Goal: Information Seeking & Learning: Learn about a topic

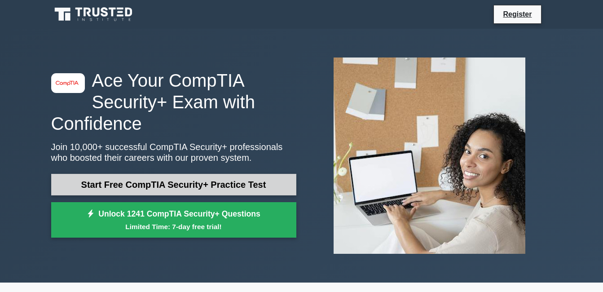
click at [191, 180] on link "Start Free CompTIA Security+ Practice Test" at bounding box center [173, 185] width 245 height 22
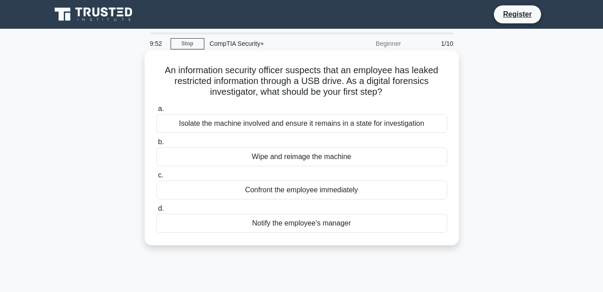
click at [295, 125] on div "Isolate the machine involved and ensure it remains in a state for investigation" at bounding box center [301, 123] width 291 height 19
click at [156, 112] on input "a. Isolate the machine involved and ensure it remains in a state for investigat…" at bounding box center [156, 109] width 0 height 6
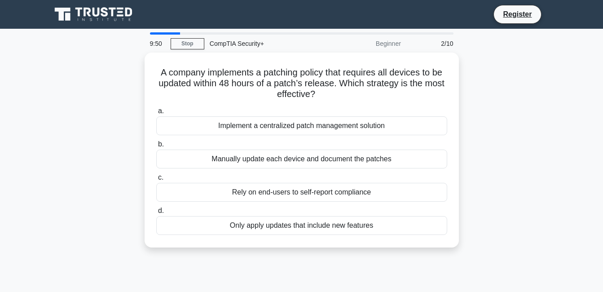
click at [295, 125] on div "Implement a centralized patch management solution" at bounding box center [301, 125] width 291 height 19
click at [156, 114] on input "a. Implement a centralized patch management solution" at bounding box center [156, 111] width 0 height 6
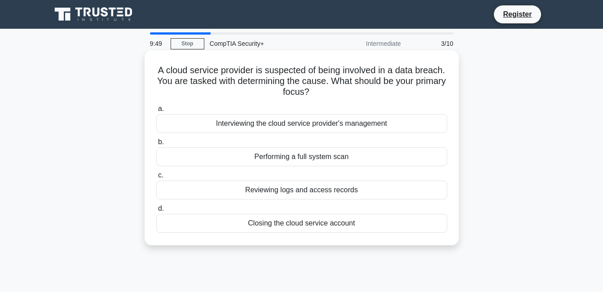
click at [297, 160] on div "Performing a full system scan" at bounding box center [301, 156] width 291 height 19
click at [156, 145] on input "b. Performing a full system scan" at bounding box center [156, 142] width 0 height 6
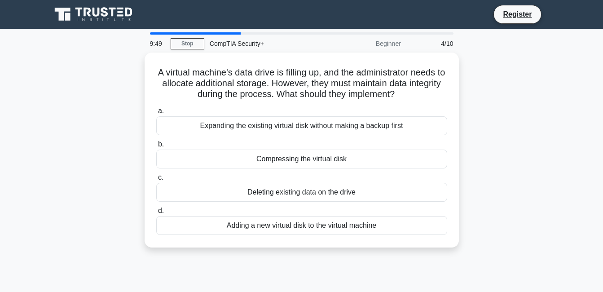
click at [295, 129] on div "Expanding the existing virtual disk without making a backup first" at bounding box center [301, 125] width 291 height 19
click at [156, 114] on input "a. Expanding the existing virtual disk without making a backup first" at bounding box center [156, 111] width 0 height 6
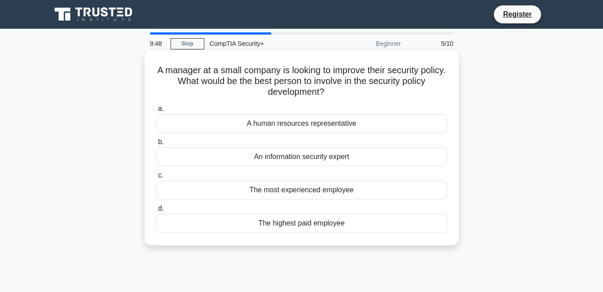
click at [299, 154] on div "An information security expert" at bounding box center [301, 156] width 291 height 19
click at [156, 145] on input "b. An information security expert" at bounding box center [156, 142] width 0 height 6
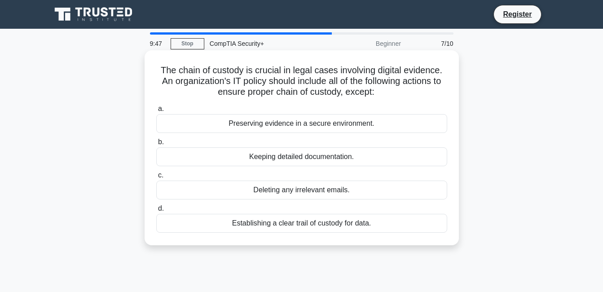
click at [299, 120] on div "Preserving evidence in a secure environment." at bounding box center [301, 123] width 291 height 19
click at [156, 112] on input "a. Preserving evidence in a secure environment." at bounding box center [156, 109] width 0 height 6
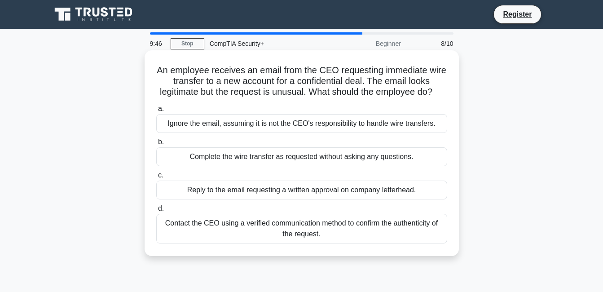
click at [307, 180] on div "a. Ignore the email, assuming it is not the CEO's responsibility to handle wire…" at bounding box center [302, 173] width 302 height 144
click at [305, 166] on div "Complete the wire transfer as requested without asking any questions." at bounding box center [301, 156] width 291 height 19
click at [156, 145] on input "b. Complete the wire transfer as requested without asking any questions." at bounding box center [156, 142] width 0 height 6
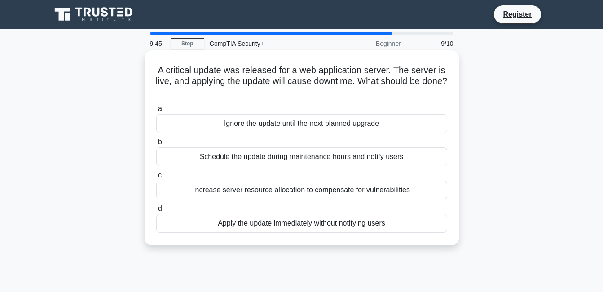
click at [310, 195] on div "Increase server resource allocation to compensate for vulnerabilities" at bounding box center [301, 189] width 291 height 19
click at [156, 178] on input "c. Increase server resource allocation to compensate for vulnerabilities" at bounding box center [156, 175] width 0 height 6
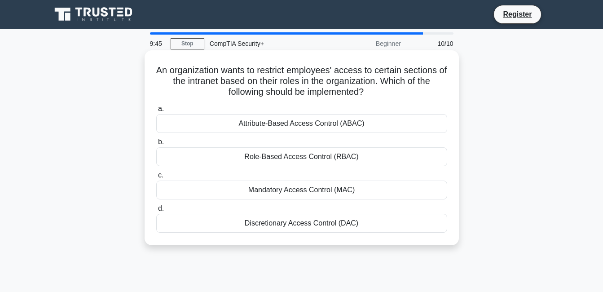
click at [309, 211] on label "d. Discretionary Access Control (DAC)" at bounding box center [301, 218] width 291 height 30
click at [156, 211] on input "d. Discretionary Access Control (DAC)" at bounding box center [156, 209] width 0 height 6
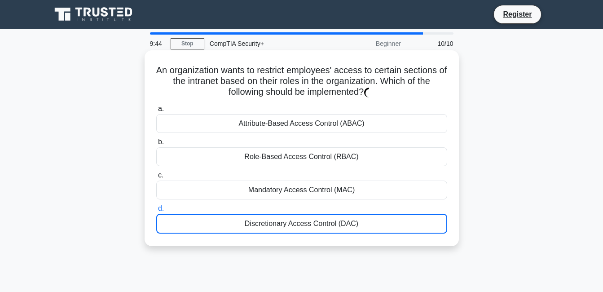
drag, startPoint x: 311, startPoint y: 218, endPoint x: 309, endPoint y: 193, distance: 25.2
click at [311, 216] on div "Discretionary Access Control (DAC)" at bounding box center [301, 224] width 291 height 20
click at [156, 211] on input "d. Discretionary Access Control (DAC)" at bounding box center [156, 209] width 0 height 6
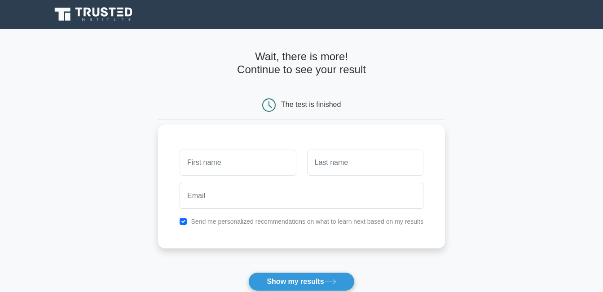
click at [235, 167] on input "text" at bounding box center [238, 163] width 116 height 26
type input "J"
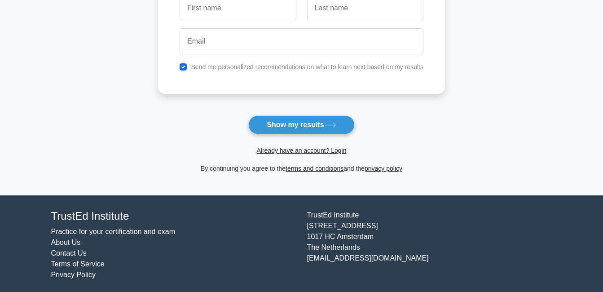
scroll to position [160, 0]
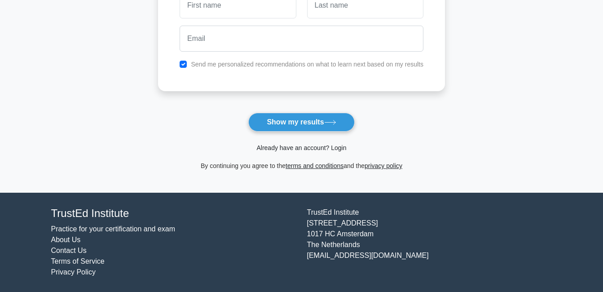
click at [264, 148] on link "Already have an account? Login" at bounding box center [301, 147] width 90 height 7
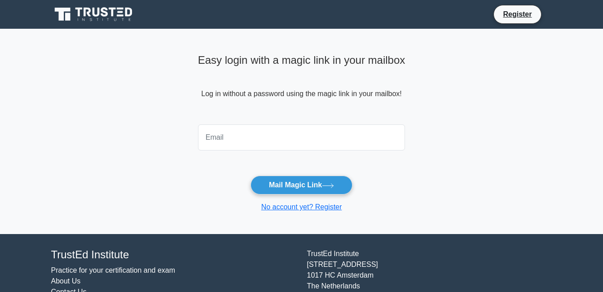
click at [243, 134] on input "email" at bounding box center [301, 137] width 207 height 26
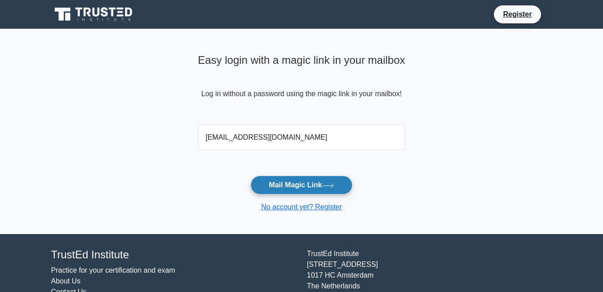
type input "[EMAIL_ADDRESS][DOMAIN_NAME]"
click at [314, 185] on button "Mail Magic Link" at bounding box center [302, 185] width 102 height 19
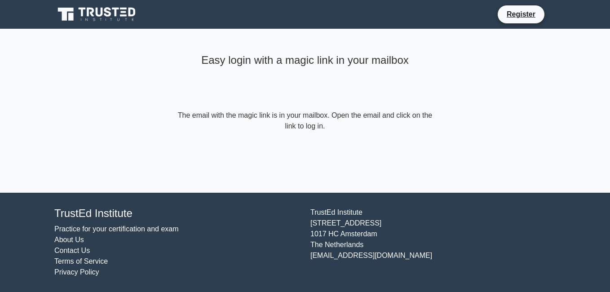
click at [354, 141] on div "Easy login with a magic link in your mailbox The email with the magic link is i…" at bounding box center [304, 91] width 269 height 124
drag, startPoint x: 358, startPoint y: 141, endPoint x: 360, endPoint y: 136, distance: 5.4
click at [359, 137] on div "Easy login with a magic link in your mailbox The email with the magic link is i…" at bounding box center [304, 91] width 269 height 124
click at [361, 134] on div "Easy login with a magic link in your mailbox The email with the magic link is i…" at bounding box center [304, 91] width 269 height 124
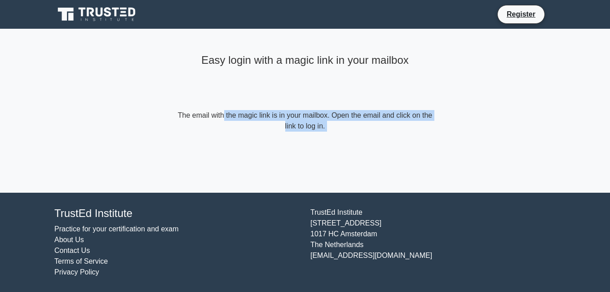
drag, startPoint x: 361, startPoint y: 134, endPoint x: 383, endPoint y: 119, distance: 27.1
click at [383, 119] on div "Easy login with a magic link in your mailbox The email with the magic link is i…" at bounding box center [304, 91] width 269 height 124
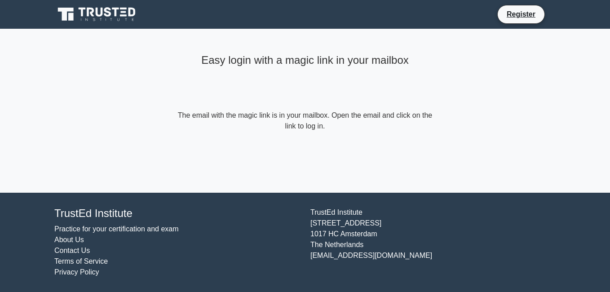
click at [330, 78] on div "Easy login with a magic link in your mailbox" at bounding box center [305, 80] width 259 height 60
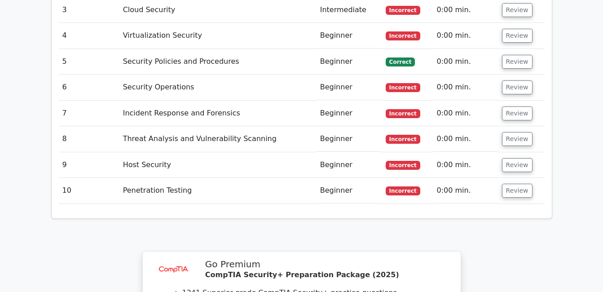
scroll to position [1400, 0]
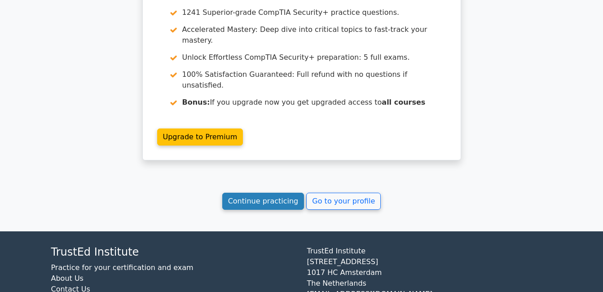
click at [237, 193] on link "Continue practicing" at bounding box center [263, 201] width 82 height 17
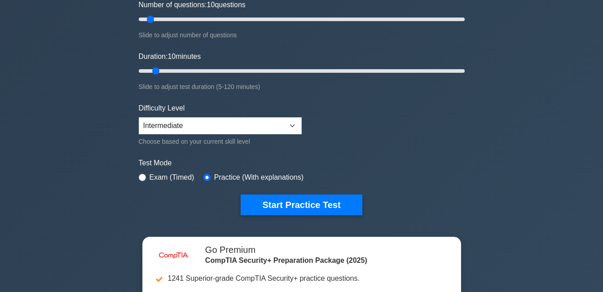
scroll to position [155, 0]
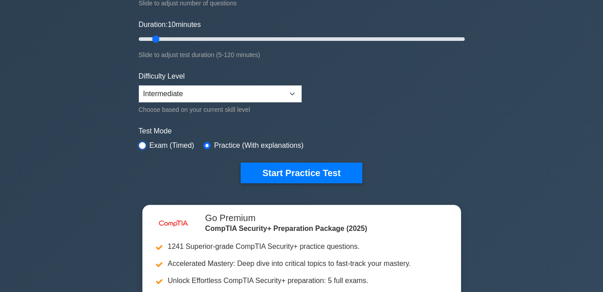
click at [144, 145] on input "radio" at bounding box center [142, 145] width 7 height 7
radio input "true"
click at [213, 94] on select "Beginner Intermediate Expert" at bounding box center [220, 93] width 163 height 17
select select "beginner"
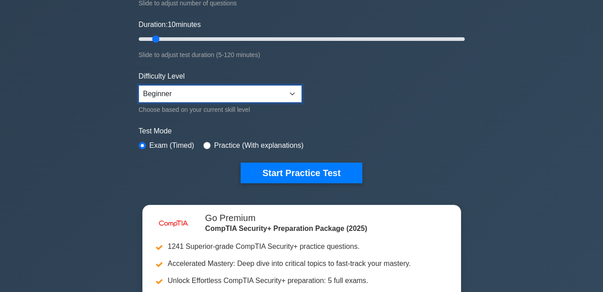
click at [139, 85] on select "Beginner Intermediate Expert" at bounding box center [220, 93] width 163 height 17
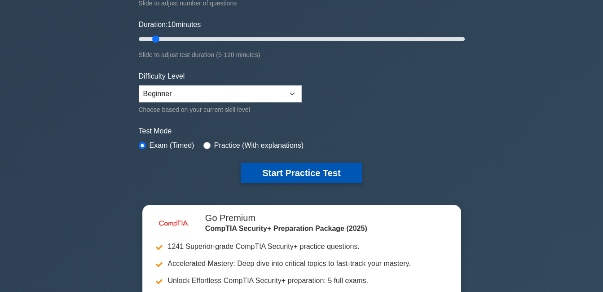
click at [290, 174] on button "Start Practice Test" at bounding box center [301, 173] width 121 height 21
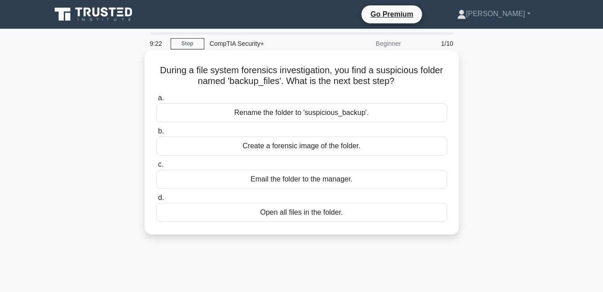
click at [272, 110] on div "Rename the folder to 'suspicious_backup'." at bounding box center [301, 112] width 291 height 19
click at [156, 101] on input "a. Rename the folder to 'suspicious_backup'." at bounding box center [156, 98] width 0 height 6
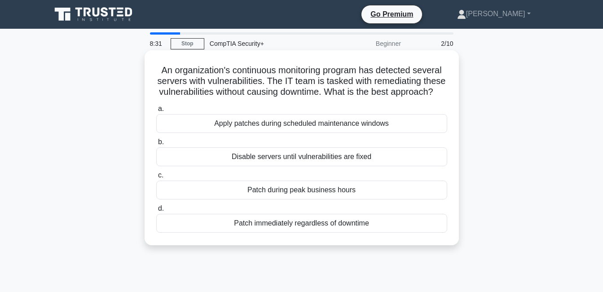
drag, startPoint x: 156, startPoint y: 68, endPoint x: 391, endPoint y: 242, distance: 292.5
click at [391, 242] on div "An organization's continuous monitoring program has detected several servers wi…" at bounding box center [301, 148] width 307 height 188
copy div "An organization's continuous monitoring program has detected several servers wi…"
click at [195, 133] on div "Apply patches during scheduled maintenance windows" at bounding box center [301, 123] width 291 height 19
click at [156, 112] on input "a. Apply patches during scheduled maintenance windows" at bounding box center [156, 109] width 0 height 6
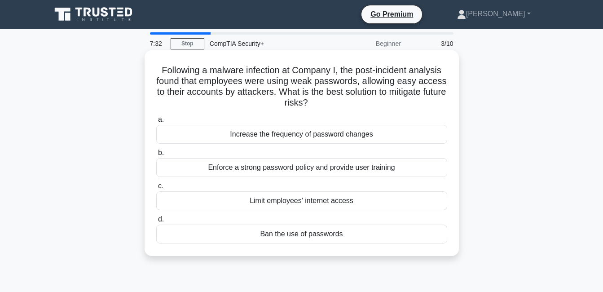
click at [256, 139] on div "Increase the frequency of password changes" at bounding box center [301, 134] width 291 height 19
click at [156, 123] on input "a. Increase the frequency of password changes" at bounding box center [156, 120] width 0 height 6
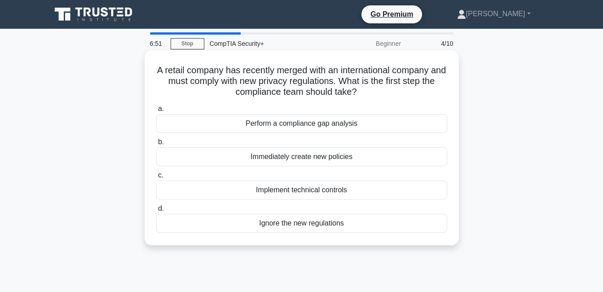
click at [278, 122] on div "Perform a compliance gap analysis" at bounding box center [301, 123] width 291 height 19
click at [156, 112] on input "a. Perform a compliance gap analysis" at bounding box center [156, 109] width 0 height 6
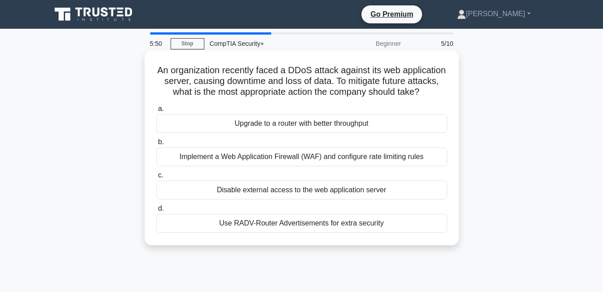
click at [238, 166] on div "Implement a Web Application Firewall (WAF) and configure rate limiting rules" at bounding box center [301, 156] width 291 height 19
click at [252, 166] on div "Implement a Web Application Firewall (WAF) and configure rate limiting rules" at bounding box center [301, 156] width 291 height 19
click at [156, 145] on input "b. Implement a Web Application Firewall (WAF) and configure rate limiting rules" at bounding box center [156, 142] width 0 height 6
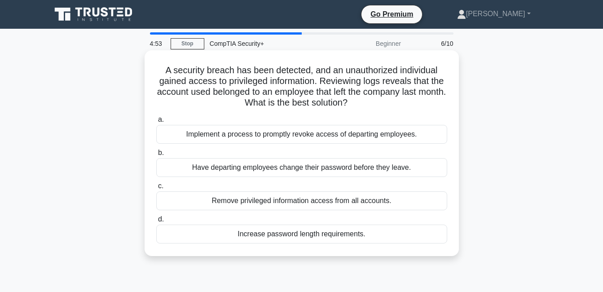
click at [205, 135] on div "Implement a process to promptly revoke access of departing employees." at bounding box center [301, 134] width 291 height 19
click at [156, 123] on input "a. Implement a process to promptly revoke access of departing employees." at bounding box center [156, 120] width 0 height 6
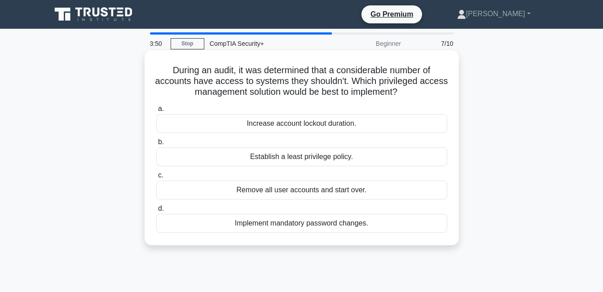
drag, startPoint x: 157, startPoint y: 67, endPoint x: 380, endPoint y: 240, distance: 282.9
click at [380, 240] on div "During an audit, it was determined that a considerable number of accounts have …" at bounding box center [301, 148] width 307 height 188
copy div "During an audit, it was determined that a considerable number of accounts have …"
click at [195, 154] on div "Establish a least privilege policy." at bounding box center [301, 156] width 291 height 19
click at [156, 145] on input "b. Establish a least privilege policy." at bounding box center [156, 142] width 0 height 6
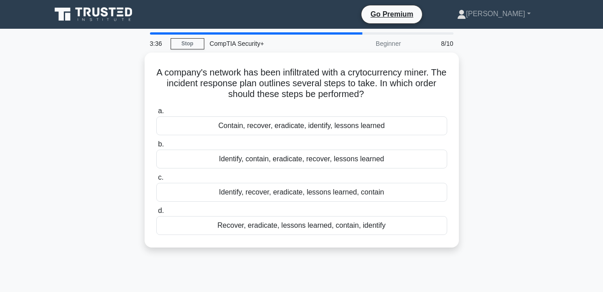
drag, startPoint x: 157, startPoint y: 66, endPoint x: 446, endPoint y: 251, distance: 342.6
click at [446, 251] on div "A company's network has been infiltrated with a crytocurrency miner. The incide…" at bounding box center [302, 156] width 512 height 206
copy div "A company's network has been infiltrated with a crytocurrency miner. The incide…"
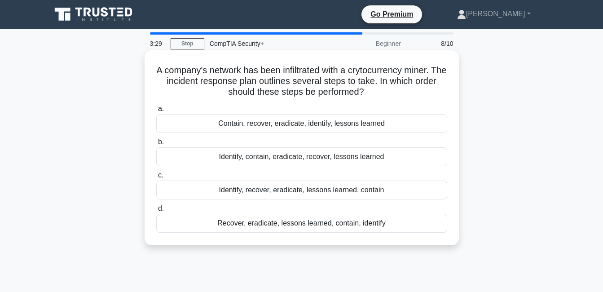
click at [191, 153] on div "Identify, contain, eradicate, recover, lessons learned" at bounding box center [301, 156] width 291 height 19
click at [156, 145] on input "b. Identify, contain, eradicate, recover, lessons learned" at bounding box center [156, 142] width 0 height 6
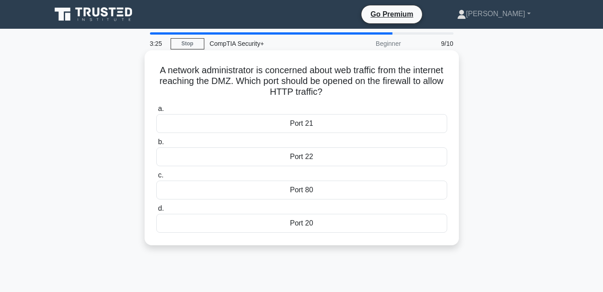
drag, startPoint x: 162, startPoint y: 66, endPoint x: 391, endPoint y: 247, distance: 292.5
click at [391, 245] on div "A network administrator is concerned about web traffic from the internet reachi…" at bounding box center [302, 147] width 314 height 195
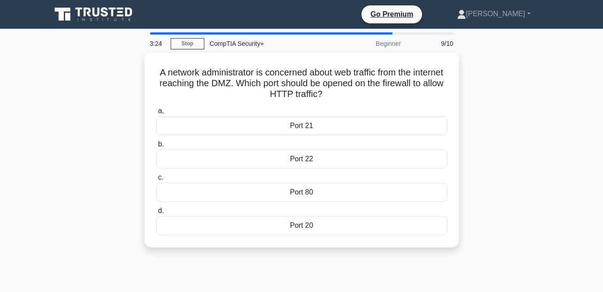
copy div "A network administrator is concerned about web traffic from the internet reachi…"
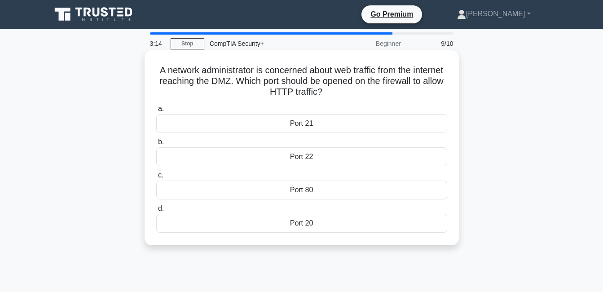
click at [221, 189] on div "Port 80" at bounding box center [301, 189] width 291 height 19
click at [156, 178] on input "c. Port 80" at bounding box center [156, 175] width 0 height 6
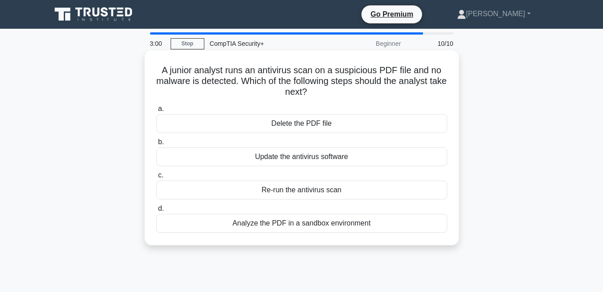
drag, startPoint x: 158, startPoint y: 69, endPoint x: 434, endPoint y: 238, distance: 323.5
click at [434, 238] on div "A junior analyst runs an antivirus scan on a suspicious PDF file and no malware…" at bounding box center [301, 148] width 307 height 188
click at [172, 78] on h5 "A junior analyst runs an antivirus scan on a suspicious PDF file and no malware…" at bounding box center [301, 81] width 293 height 33
drag, startPoint x: 158, startPoint y: 67, endPoint x: 415, endPoint y: 230, distance: 303.9
click at [415, 230] on div "A junior analyst runs an antivirus scan on a suspicious PDF file and no malware…" at bounding box center [301, 148] width 307 height 188
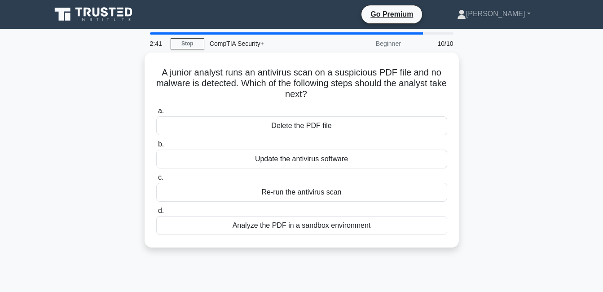
copy div "A junior analyst runs an antivirus scan on a suspicious PDF file and no malware…"
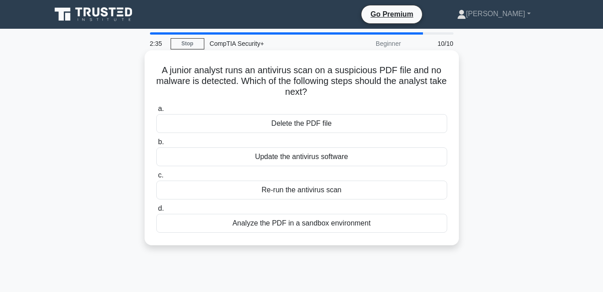
click at [216, 221] on div "Analyze the PDF in a sandbox environment" at bounding box center [301, 223] width 291 height 19
click at [156, 211] on input "d. Analyze the PDF in a sandbox environment" at bounding box center [156, 209] width 0 height 6
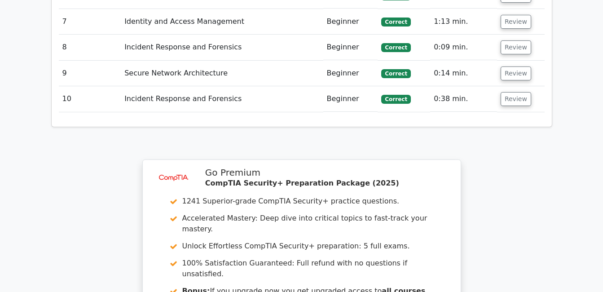
scroll to position [1350, 0]
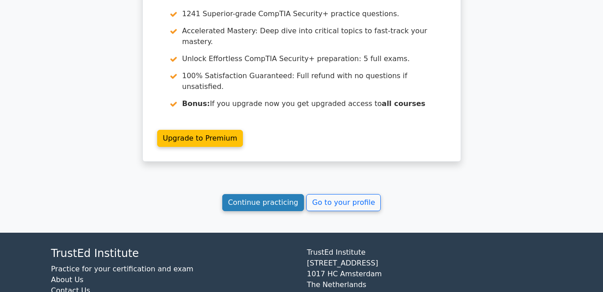
click at [283, 194] on link "Continue practicing" at bounding box center [263, 202] width 82 height 17
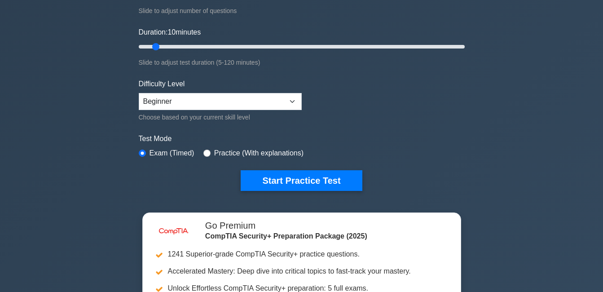
scroll to position [162, 0]
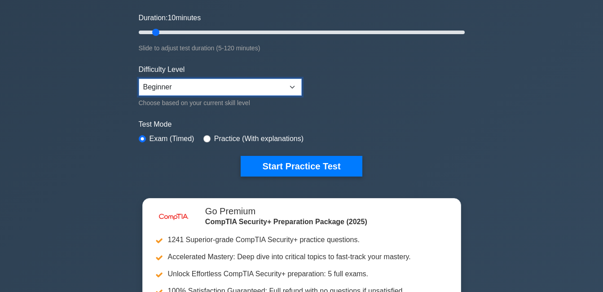
click at [224, 81] on select "Beginner Intermediate Expert" at bounding box center [220, 87] width 163 height 17
select select "intermediate"
click at [139, 79] on select "Beginner Intermediate Expert" at bounding box center [220, 87] width 163 height 17
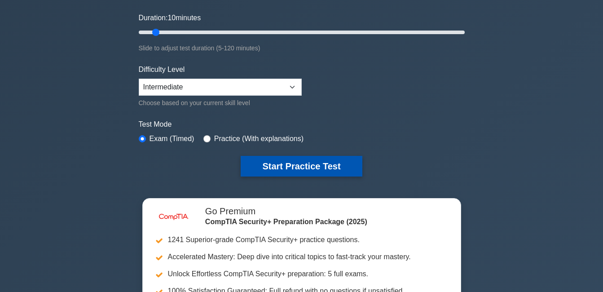
click at [272, 165] on button "Start Practice Test" at bounding box center [301, 166] width 121 height 21
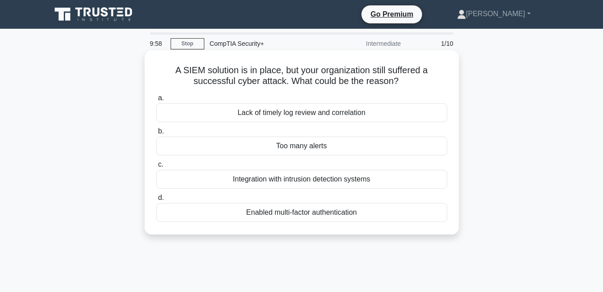
drag, startPoint x: 169, startPoint y: 74, endPoint x: 428, endPoint y: 212, distance: 294.1
click at [428, 212] on div "A SIEM solution is in place, but your organization still suffered a successful …" at bounding box center [301, 142] width 307 height 177
copy div "A SIEM solution is in place, but your organization still suffered a successful …"
click at [228, 106] on div "Lack of timely log review and correlation" at bounding box center [301, 112] width 291 height 19
click at [156, 101] on input "a. Lack of timely log review and correlation" at bounding box center [156, 98] width 0 height 6
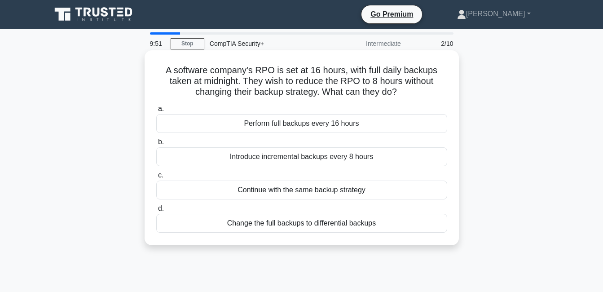
drag, startPoint x: 163, startPoint y: 68, endPoint x: 441, endPoint y: 235, distance: 323.6
click at [441, 237] on div "A software company's RPO is set at 16 hours, with full daily backups taken at m…" at bounding box center [301, 148] width 307 height 188
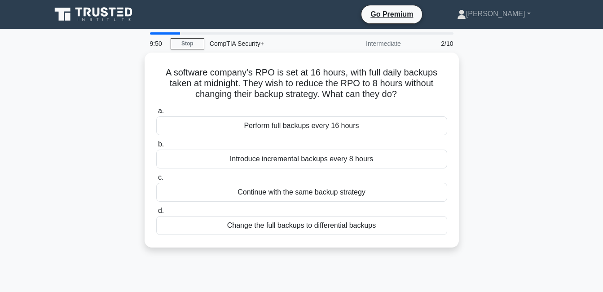
copy div "A software company's RPO is set at 16 hours, with full daily backups taken at m…"
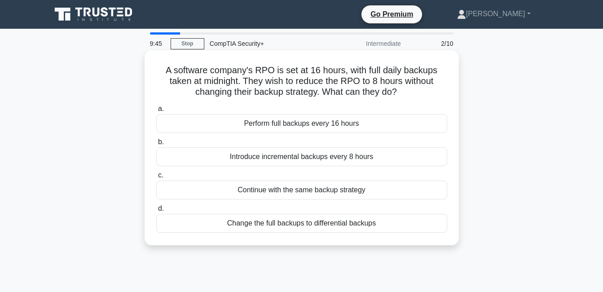
click at [212, 153] on div "Introduce incremental backups every 8 hours" at bounding box center [301, 156] width 291 height 19
click at [156, 145] on input "b. Introduce incremental backups every 8 hours" at bounding box center [156, 142] width 0 height 6
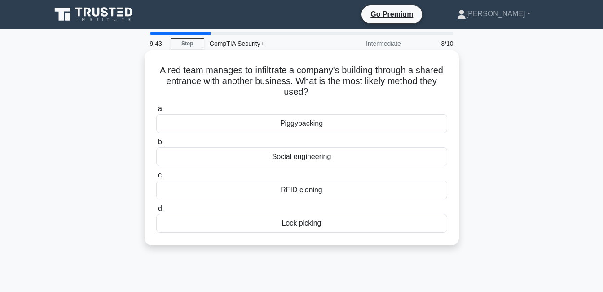
drag, startPoint x: 169, startPoint y: 69, endPoint x: 408, endPoint y: 238, distance: 292.4
click at [408, 238] on div "A red team manages to infiltrate a company's building through a shared entrance…" at bounding box center [301, 148] width 307 height 188
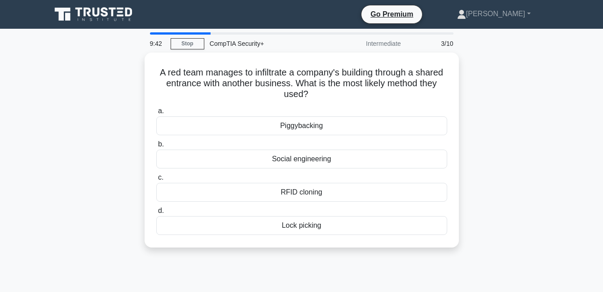
copy div "A red team manages to infiltrate a company's building through a shared entrance…"
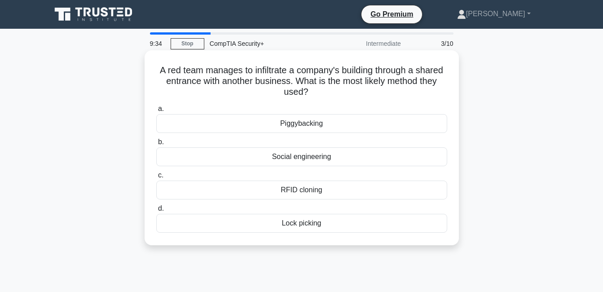
click at [199, 123] on div "Piggybacking" at bounding box center [301, 123] width 291 height 19
click at [156, 112] on input "a. Piggybacking" at bounding box center [156, 109] width 0 height 6
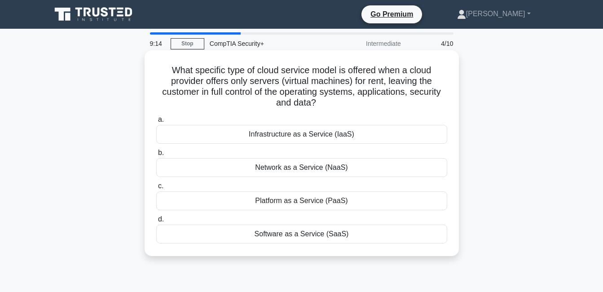
drag, startPoint x: 163, startPoint y: 68, endPoint x: 381, endPoint y: 233, distance: 273.7
click at [379, 234] on div "What specific type of cloud service model is offered when a cloud provider offe…" at bounding box center [301, 153] width 307 height 198
copy div "What specific type of cloud service model is offered when a cloud provider offe…"
click at [207, 134] on div "Infrastructure as a Service (IaaS)" at bounding box center [301, 134] width 291 height 19
click at [156, 123] on input "a. Infrastructure as a Service (IaaS)" at bounding box center [156, 120] width 0 height 6
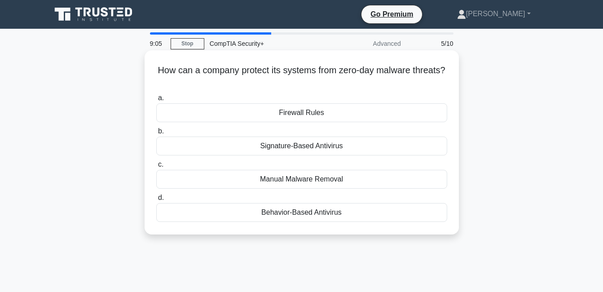
drag, startPoint x: 169, startPoint y: 66, endPoint x: 397, endPoint y: 211, distance: 270.7
click at [396, 211] on div "How can a company protect its systems from zero-day malware threats? .spinner_0…" at bounding box center [301, 142] width 307 height 177
copy div "How can a company protect its systems from zero-day malware threats? .spinner_0…"
click at [186, 211] on div "Behavior-Based Antivirus" at bounding box center [301, 212] width 291 height 19
click at [156, 201] on input "d. Behavior-Based Antivirus" at bounding box center [156, 198] width 0 height 6
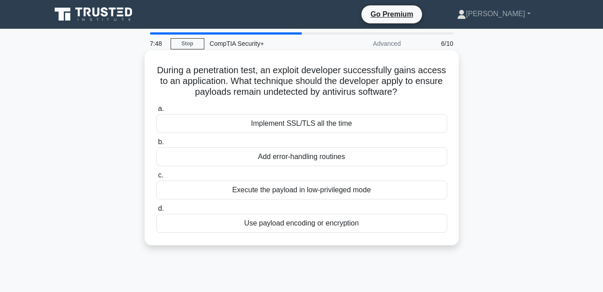
click at [223, 187] on div "Execute the payload in low-privileged mode" at bounding box center [301, 189] width 291 height 19
click at [156, 178] on input "c. Execute the payload in low-privileged mode" at bounding box center [156, 175] width 0 height 6
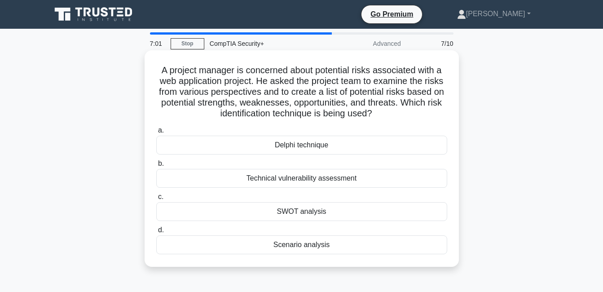
drag, startPoint x: 158, startPoint y: 74, endPoint x: 370, endPoint y: 262, distance: 284.4
click at [370, 262] on div "A project manager is concerned about potential risks associated with a web appl…" at bounding box center [301, 158] width 307 height 209
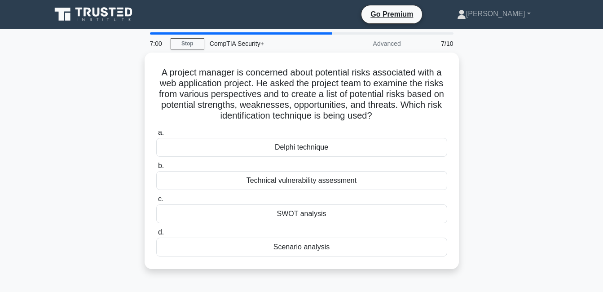
copy div "A project manager is concerned about potential risks associated with a web appl…"
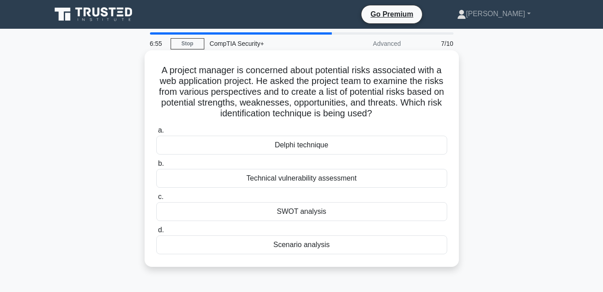
click at [233, 213] on div "SWOT analysis" at bounding box center [301, 211] width 291 height 19
click at [156, 200] on input "c. SWOT analysis" at bounding box center [156, 197] width 0 height 6
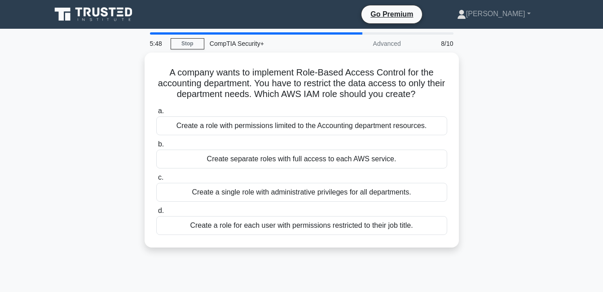
drag, startPoint x: 167, startPoint y: 68, endPoint x: 445, endPoint y: 249, distance: 331.4
click at [445, 249] on div "A company wants to implement Role-Based Access Control for the accounting depar…" at bounding box center [302, 156] width 512 height 206
copy div "A company wants to implement Role-Based Access Control for the accounting depar…"
click at [49, 110] on div "A company wants to implement Role-Based Access Control for the accounting depar…" at bounding box center [302, 156] width 512 height 206
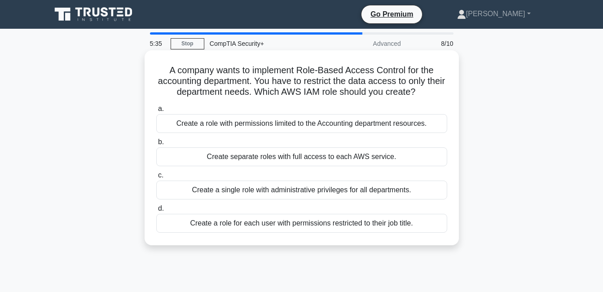
click at [153, 68] on div "A company wants to implement Role-Based Access Control for the accounting depar…" at bounding box center [301, 148] width 307 height 188
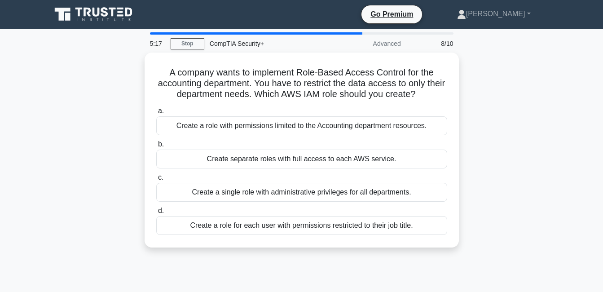
drag, startPoint x: 166, startPoint y: 70, endPoint x: 497, endPoint y: 251, distance: 377.3
click at [496, 250] on div "A company wants to implement Role-Based Access Control for the accounting depar…" at bounding box center [302, 156] width 512 height 206
copy div "A company wants to implement Role-Based Access Control for the accounting depar…"
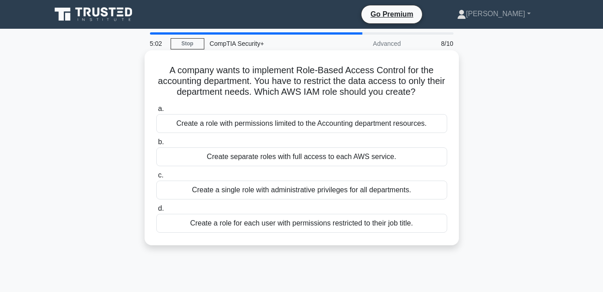
click at [188, 122] on div "Create a role with permissions limited to the Accounting department resources." at bounding box center [301, 123] width 291 height 19
click at [156, 112] on input "a. Create a role with permissions limited to the Accounting department resource…" at bounding box center [156, 109] width 0 height 6
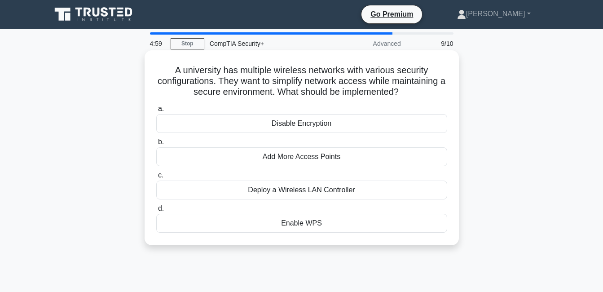
click at [268, 189] on div "Deploy a Wireless LAN Controller" at bounding box center [301, 189] width 291 height 19
click at [156, 178] on input "c. Deploy a Wireless LAN Controller" at bounding box center [156, 175] width 0 height 6
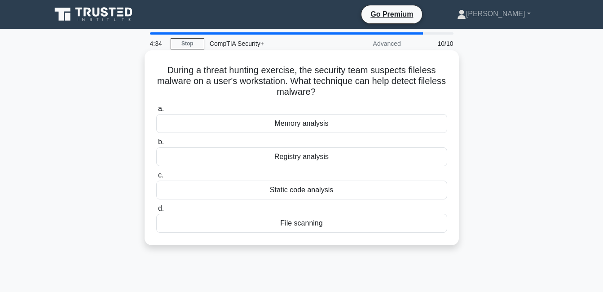
click at [217, 153] on div "Registry analysis" at bounding box center [301, 156] width 291 height 19
click at [156, 145] on input "b. Registry analysis" at bounding box center [156, 142] width 0 height 6
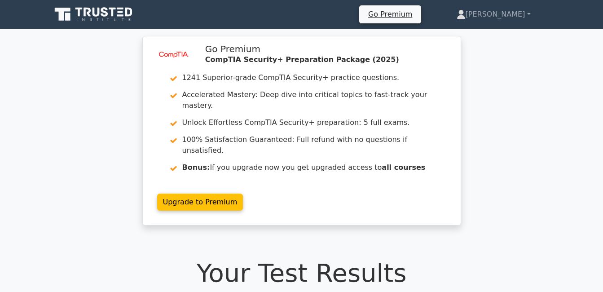
drag, startPoint x: 603, startPoint y: 50, endPoint x: 606, endPoint y: 54, distance: 5.7
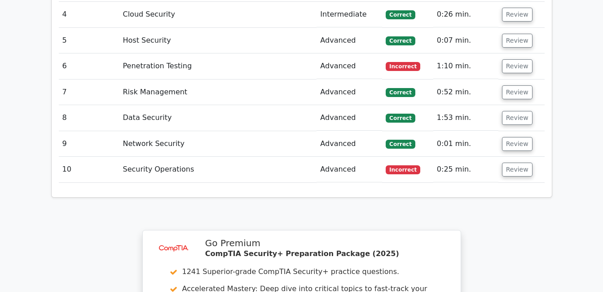
scroll to position [1399, 0]
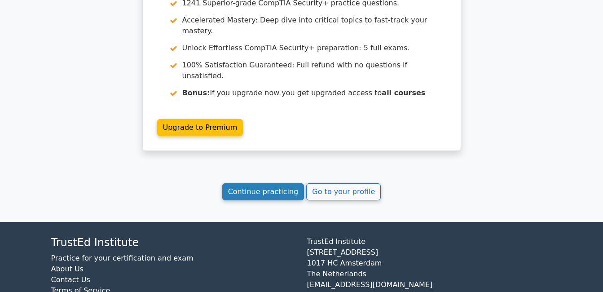
click at [254, 183] on link "Continue practicing" at bounding box center [263, 191] width 82 height 17
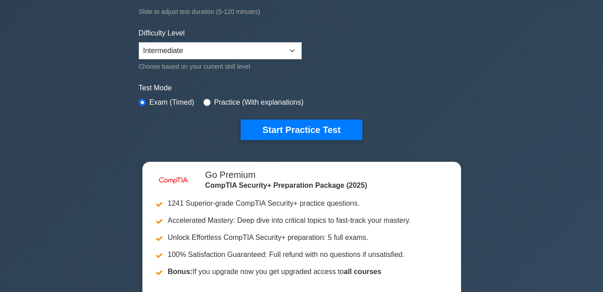
scroll to position [179, 0]
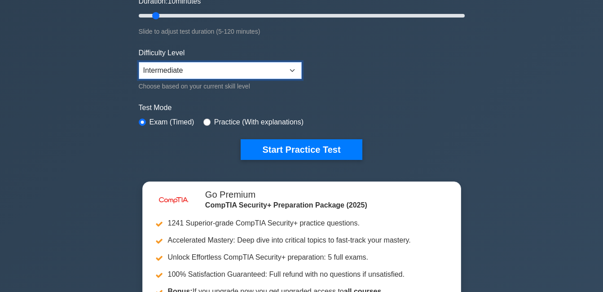
click at [267, 68] on select "Beginner Intermediate Expert" at bounding box center [220, 70] width 163 height 17
select select "expert"
click at [139, 62] on select "Beginner Intermediate Expert" at bounding box center [220, 70] width 163 height 17
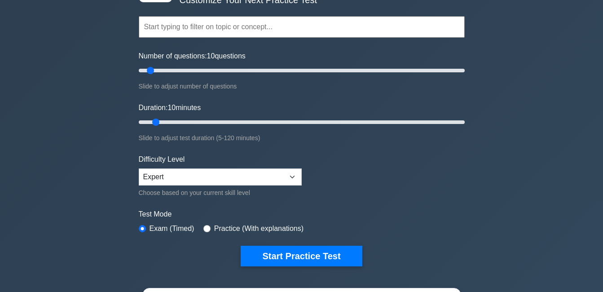
scroll to position [0, 0]
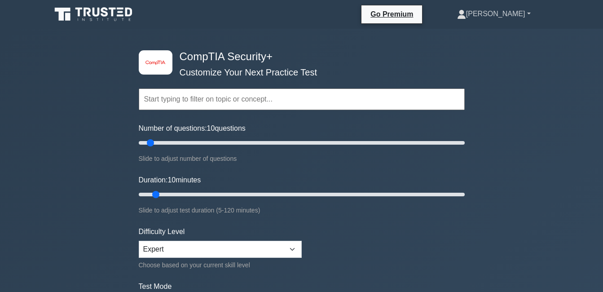
click at [526, 12] on link "Joshua" at bounding box center [494, 14] width 117 height 18
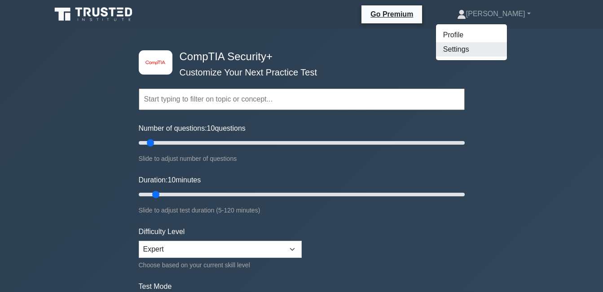
click at [490, 45] on link "Settings" at bounding box center [471, 49] width 71 height 14
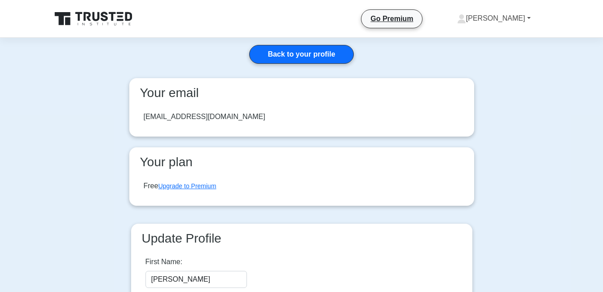
click at [526, 20] on link "[PERSON_NAME]" at bounding box center [494, 18] width 117 height 18
click at [507, 52] on link "Settings" at bounding box center [471, 54] width 71 height 14
click at [524, 16] on link "[PERSON_NAME]" at bounding box center [494, 18] width 117 height 18
click at [490, 39] on link "Profile" at bounding box center [471, 39] width 71 height 14
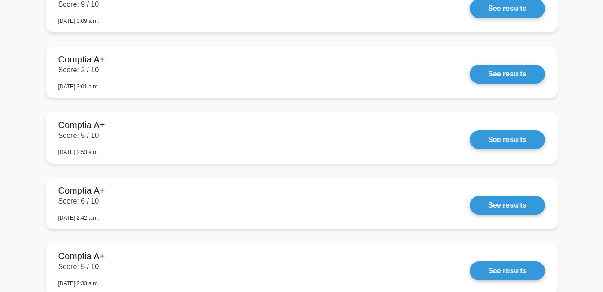
scroll to position [1449, 0]
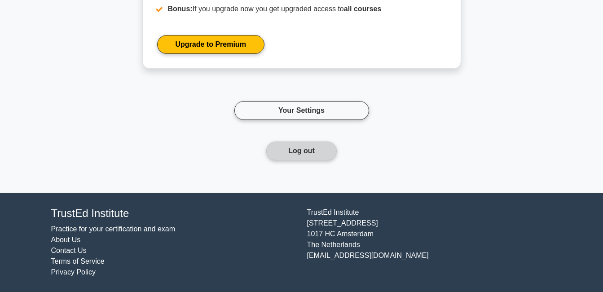
click at [297, 152] on button "Log out" at bounding box center [301, 150] width 70 height 19
